Goal: Information Seeking & Learning: Check status

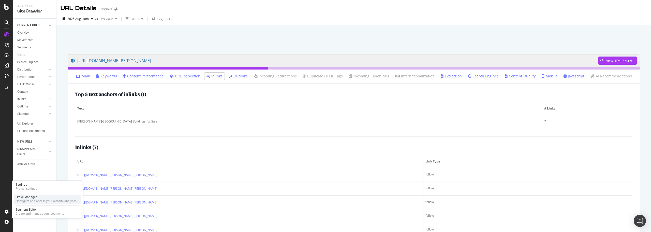
click at [42, 196] on div "Crawl Manager" at bounding box center [46, 197] width 61 height 4
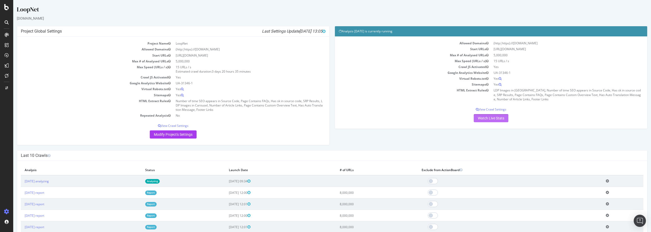
click at [486, 117] on link "Watch Live Stats" at bounding box center [491, 118] width 35 height 8
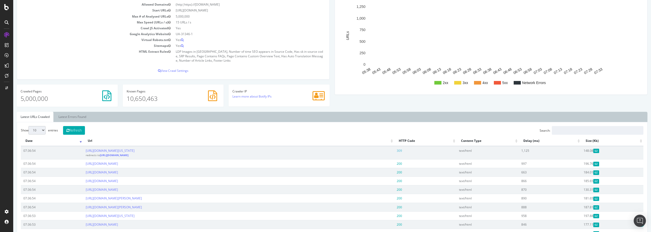
scroll to position [76, 0]
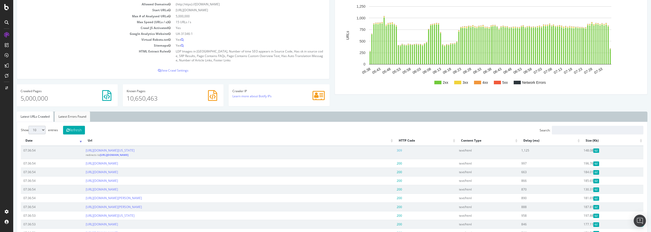
click at [79, 117] on link "Latest Errors Found" at bounding box center [72, 116] width 35 height 10
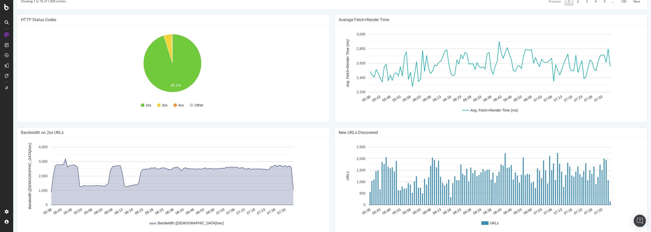
scroll to position [320, 0]
